Goal: Task Accomplishment & Management: Manage account settings

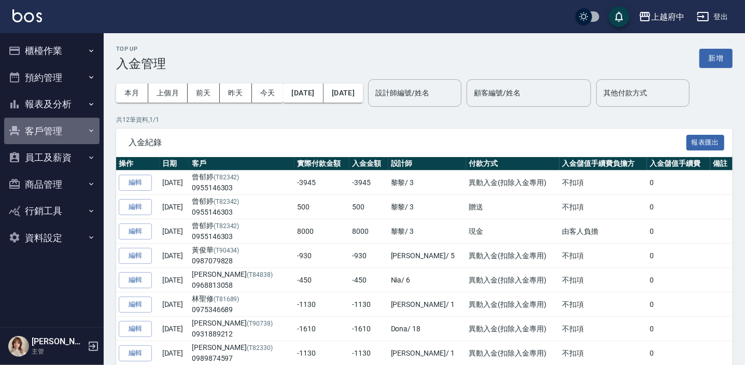
click at [61, 130] on button "客戶管理" at bounding box center [51, 131] width 95 height 27
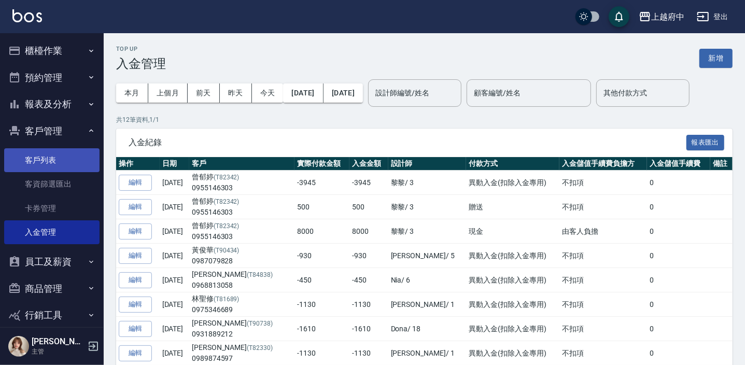
click at [60, 154] on link "客戶列表" at bounding box center [51, 160] width 95 height 24
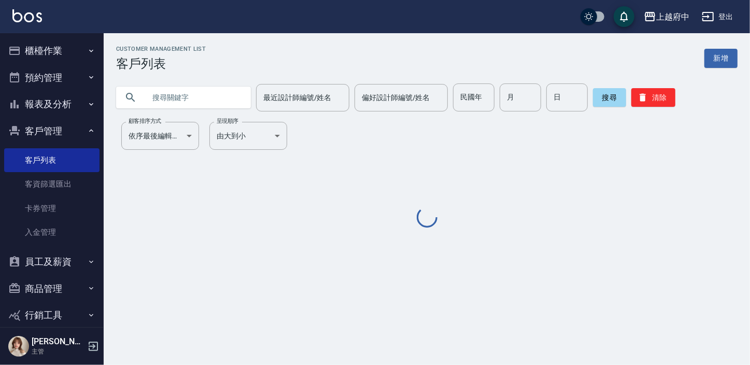
click at [152, 99] on input "text" at bounding box center [193, 97] width 97 height 28
paste input "0989765556"
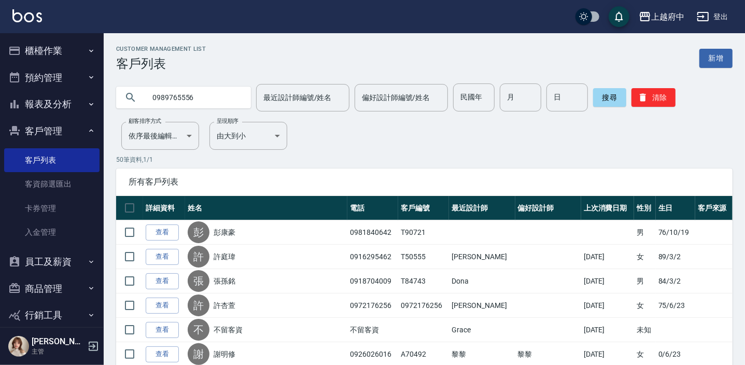
type input "0989765556"
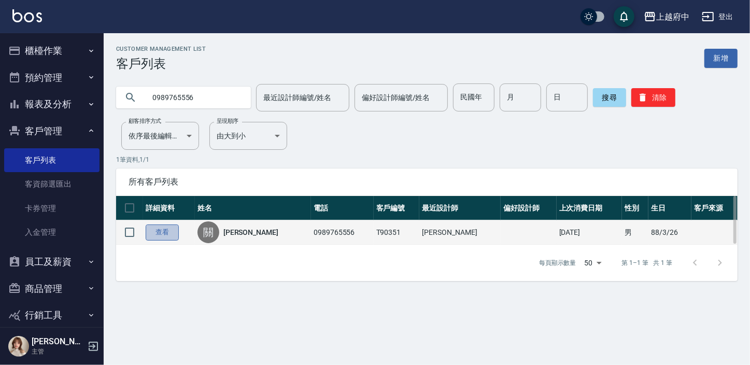
click at [168, 228] on link "查看" at bounding box center [162, 233] width 33 height 16
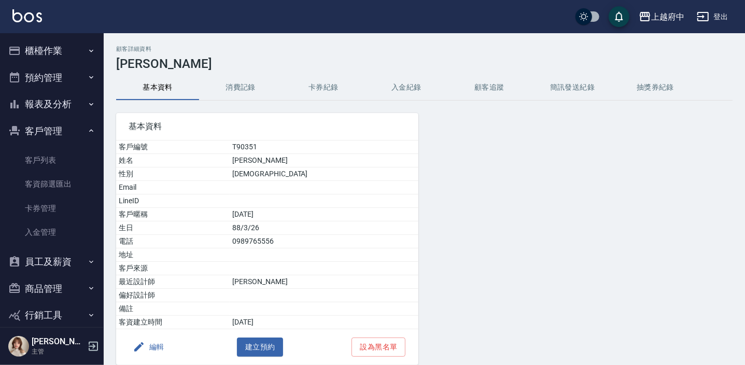
click at [247, 88] on button "消費記錄" at bounding box center [240, 87] width 83 height 25
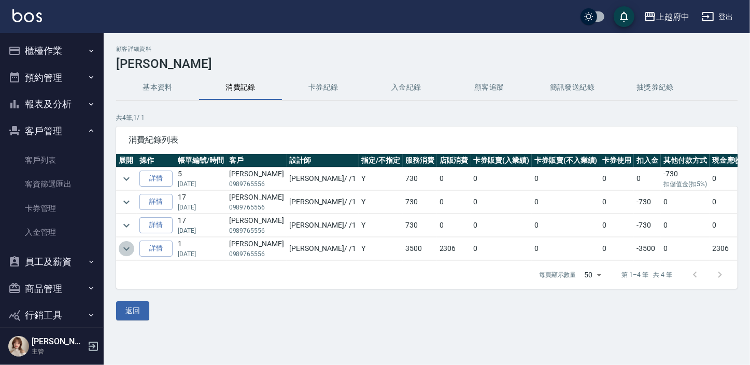
click at [124, 251] on icon "expand row" at bounding box center [126, 249] width 12 height 12
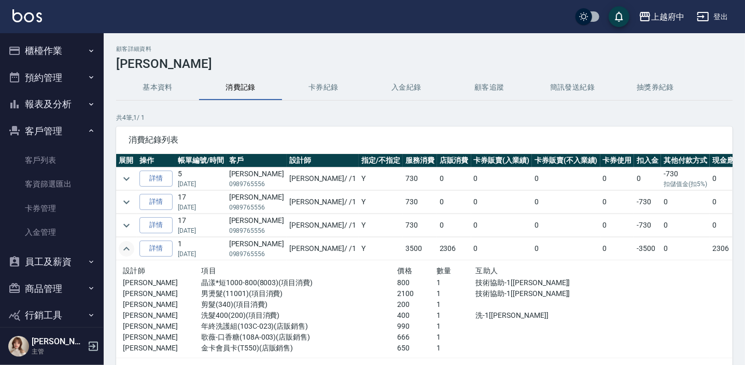
scroll to position [47, 0]
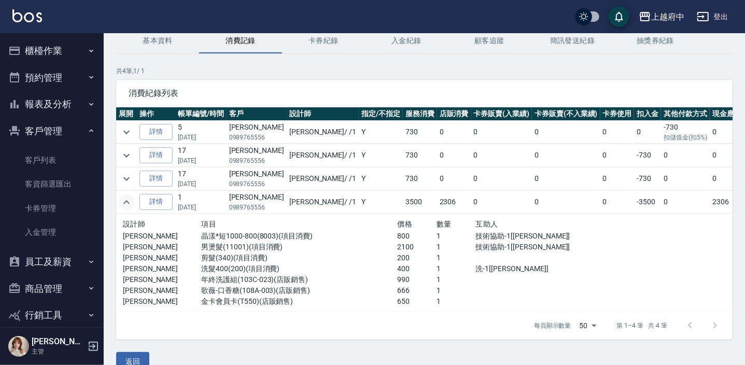
click at [124, 199] on icon "expand row" at bounding box center [126, 202] width 12 height 12
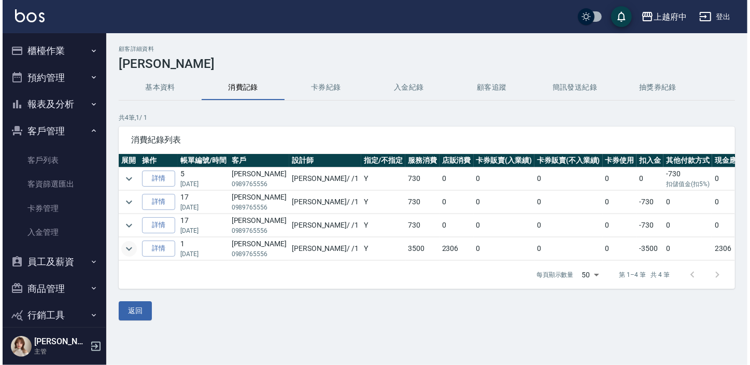
scroll to position [0, 0]
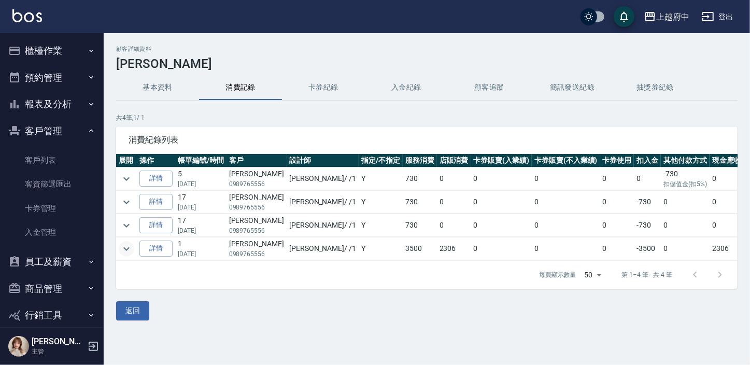
click at [52, 161] on link "客戶列表" at bounding box center [51, 160] width 95 height 24
